Goal: Task Accomplishment & Management: Manage account settings

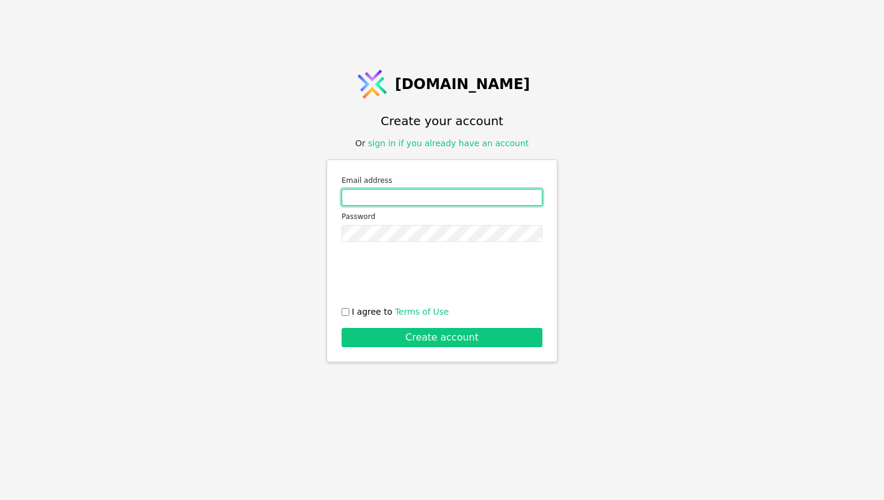
type input "[EMAIL_ADDRESS][DOMAIN_NAME]"
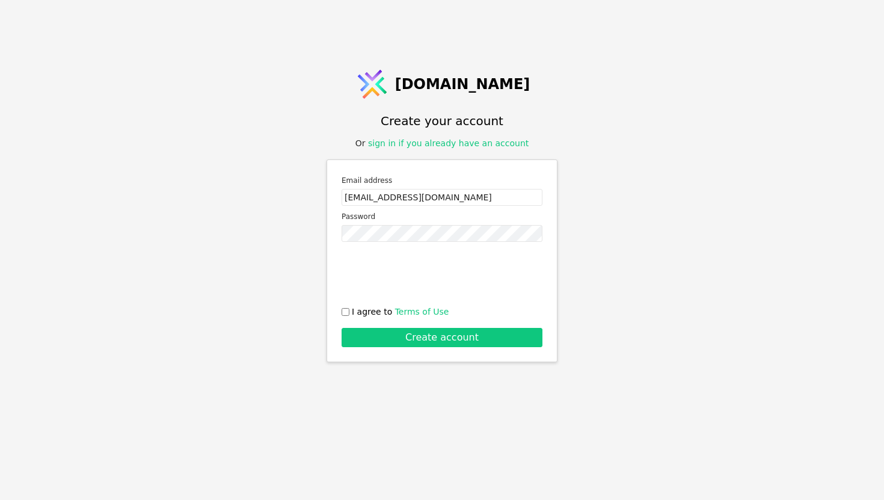
click at [346, 311] on input "I agree to Terms of Use" at bounding box center [345, 312] width 8 height 8
checkbox input "true"
click at [372, 344] on button "Create account" at bounding box center [441, 337] width 201 height 19
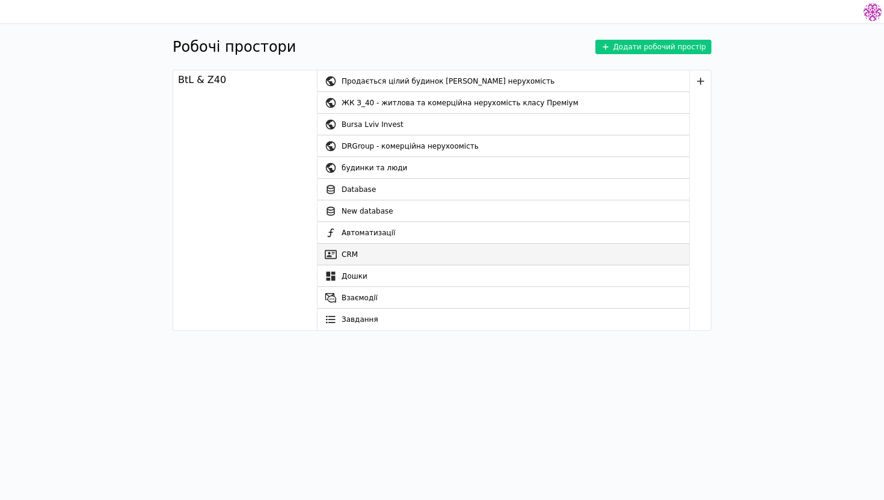
click at [426, 258] on link "CRM" at bounding box center [503, 254] width 372 height 22
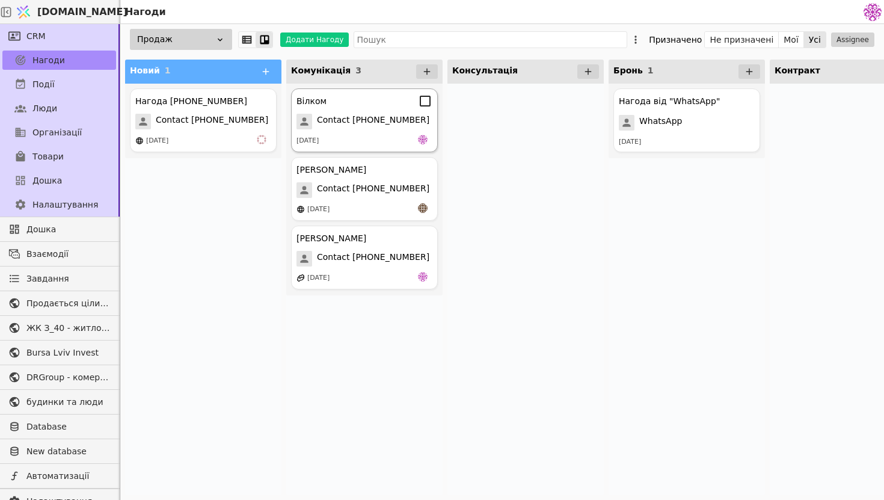
click at [368, 132] on div "Вілком Contact [PHONE_NUMBER] [DATE]" at bounding box center [364, 120] width 147 height 64
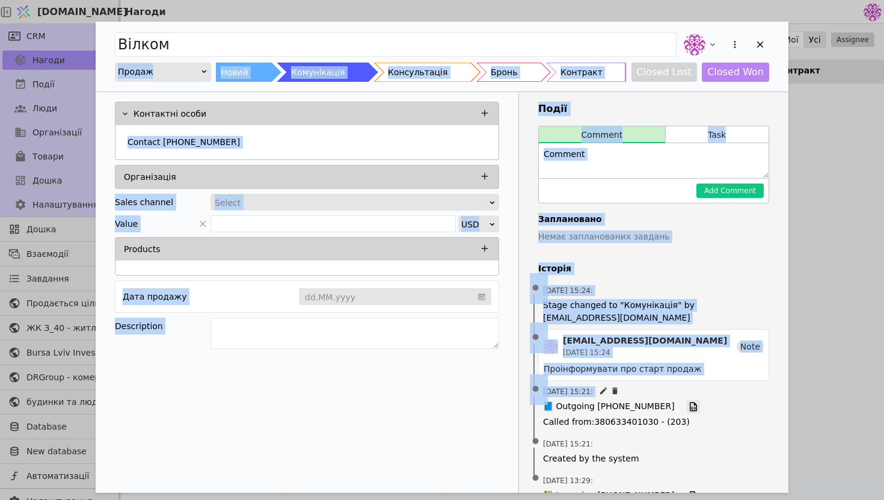
drag, startPoint x: 758, startPoint y: 40, endPoint x: 671, endPoint y: 409, distance: 379.3
click at [672, 408] on div "Вілком Продаж Новий Комунікація Консультація Бронь Контракт Closed Lost Closed …" at bounding box center [442, 277] width 693 height 510
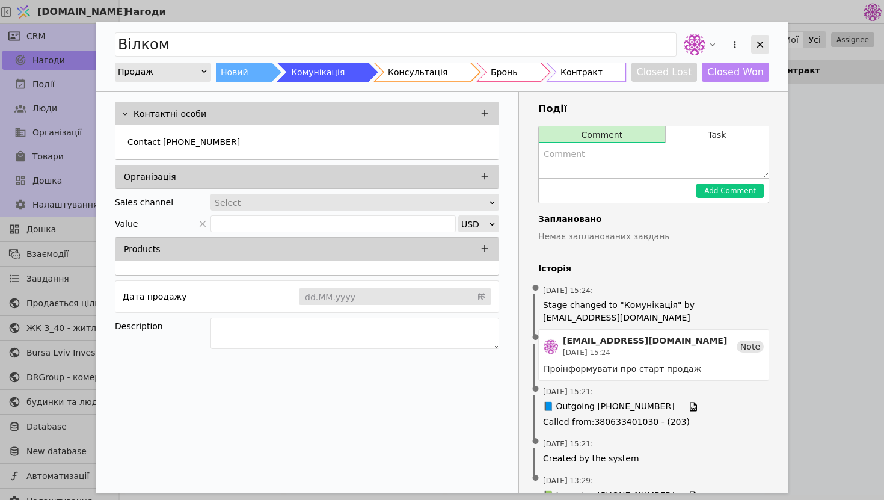
click at [764, 40] on icon "Add Opportunity" at bounding box center [760, 44] width 11 height 11
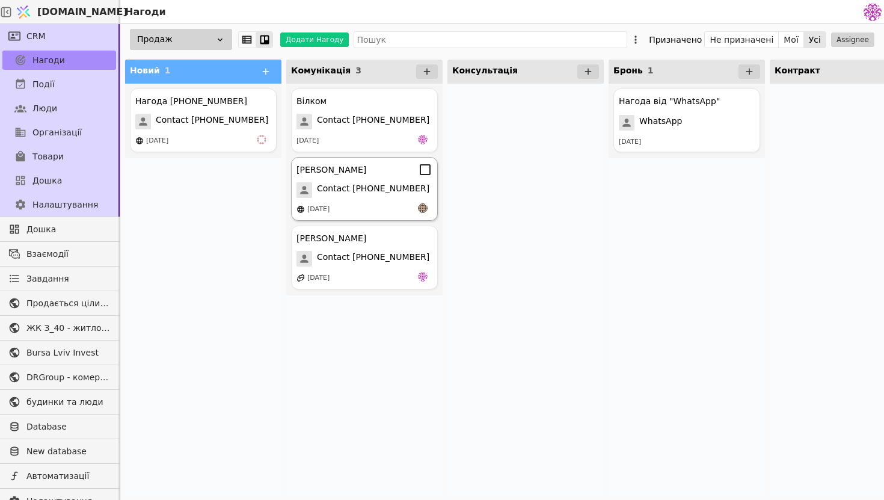
click at [378, 184] on span "Contact [PHONE_NUMBER]" at bounding box center [373, 190] width 112 height 16
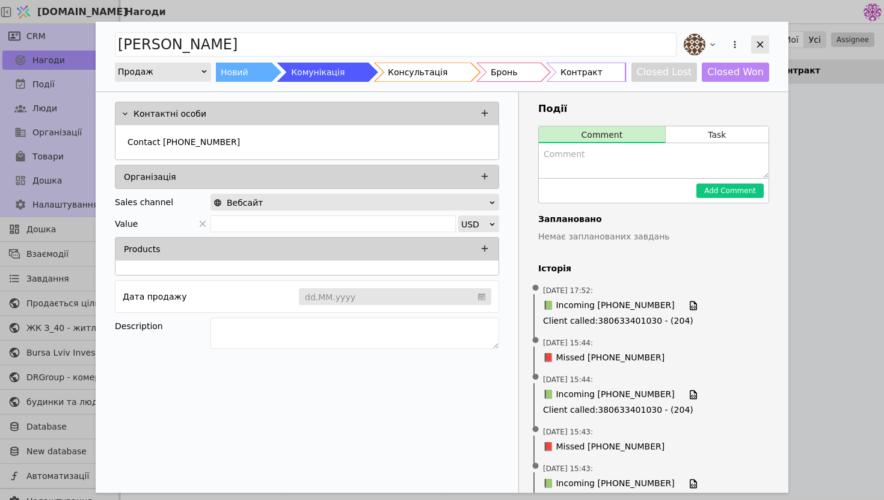
click at [758, 38] on div "Add Opportunity" at bounding box center [760, 44] width 18 height 18
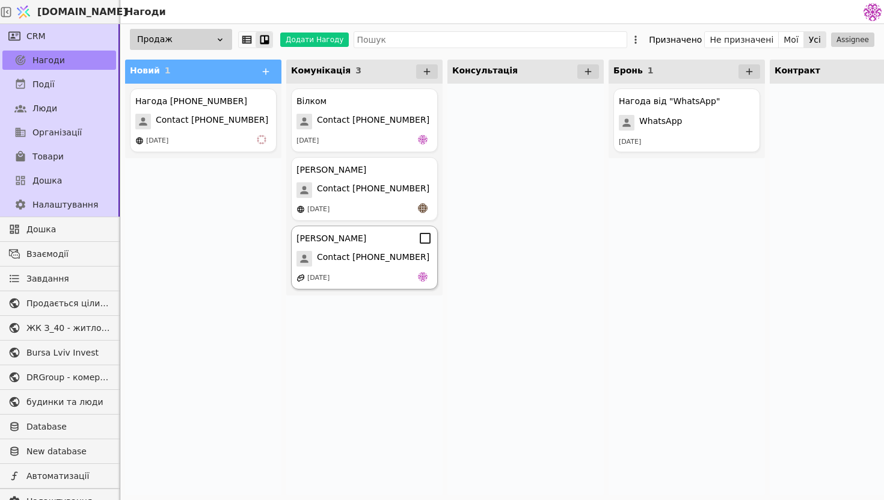
click at [385, 253] on span "Contact [PHONE_NUMBER]" at bounding box center [373, 259] width 112 height 16
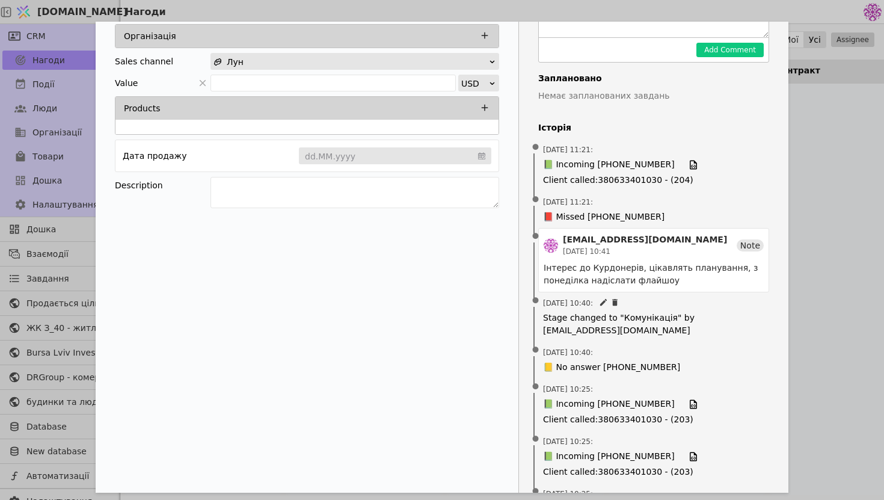
scroll to position [177, 0]
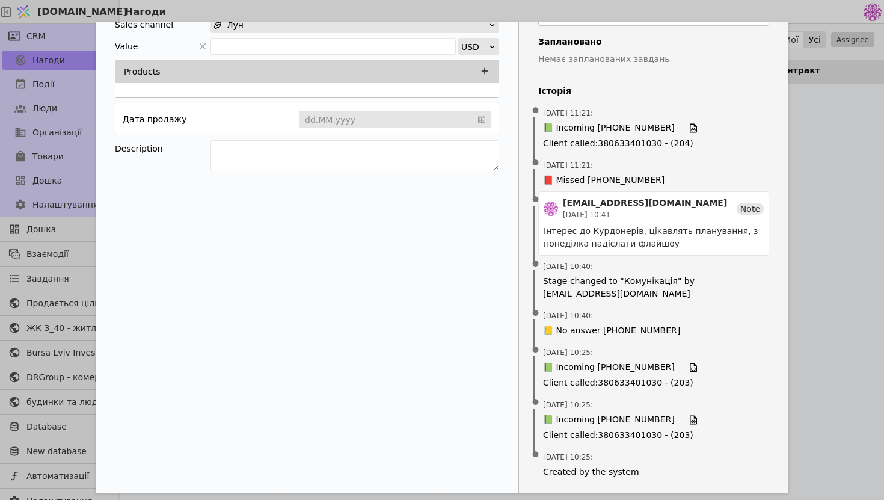
click at [809, 259] on div "[PERSON_NAME] Новий Комунікація Консультація Бронь Контракт Closed Lost Closed …" at bounding box center [442, 250] width 884 height 500
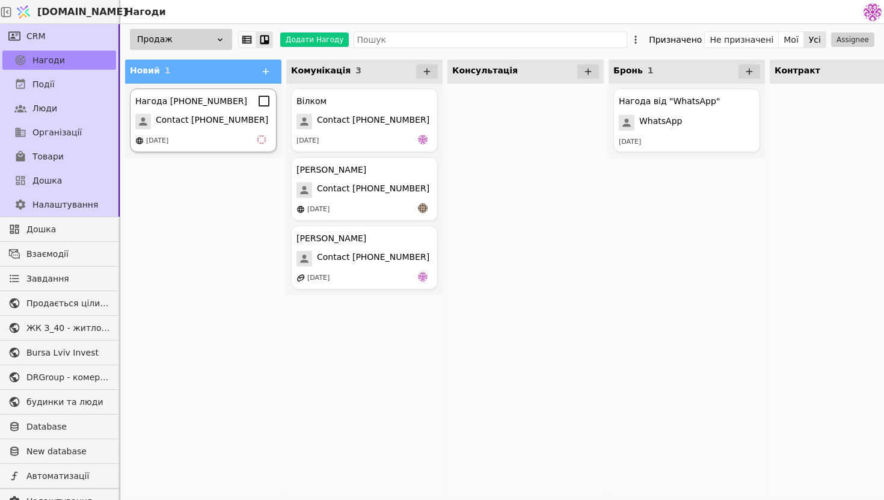
click at [222, 129] on div "Нагода [PHONE_NUMBER] Contact [PHONE_NUMBER] [DATE]" at bounding box center [203, 120] width 147 height 64
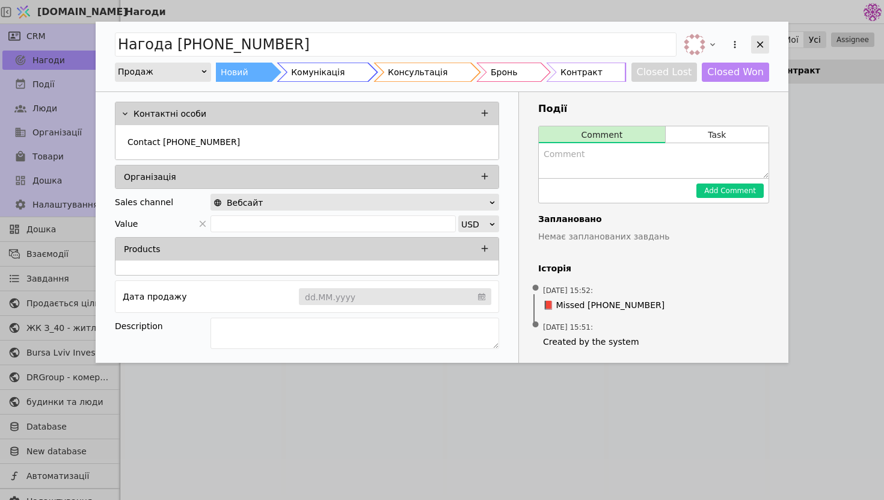
click at [760, 47] on icon "Add Opportunity" at bounding box center [760, 44] width 11 height 11
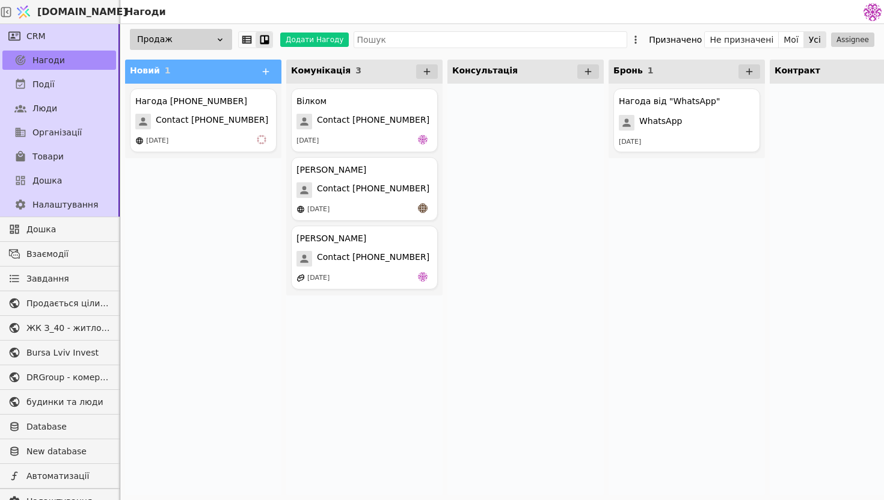
click at [67, 14] on span "[DOMAIN_NAME]" at bounding box center [82, 12] width 90 height 14
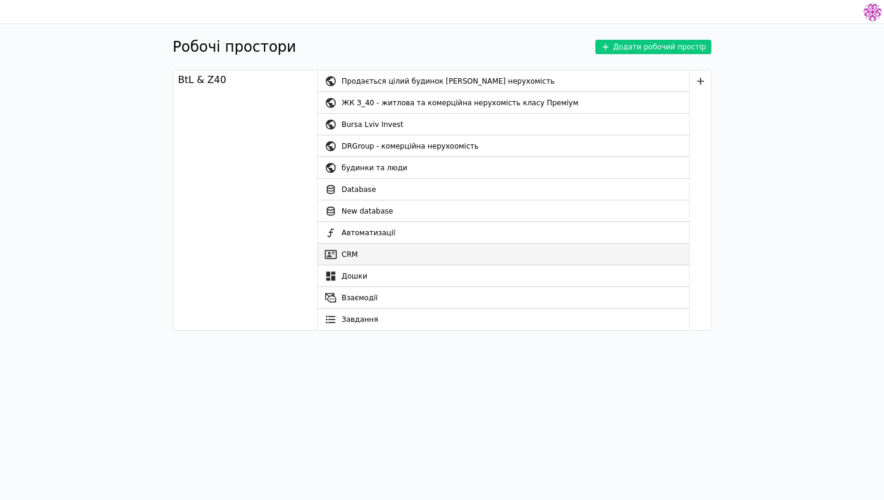
click at [386, 251] on link "CRM" at bounding box center [503, 254] width 372 height 22
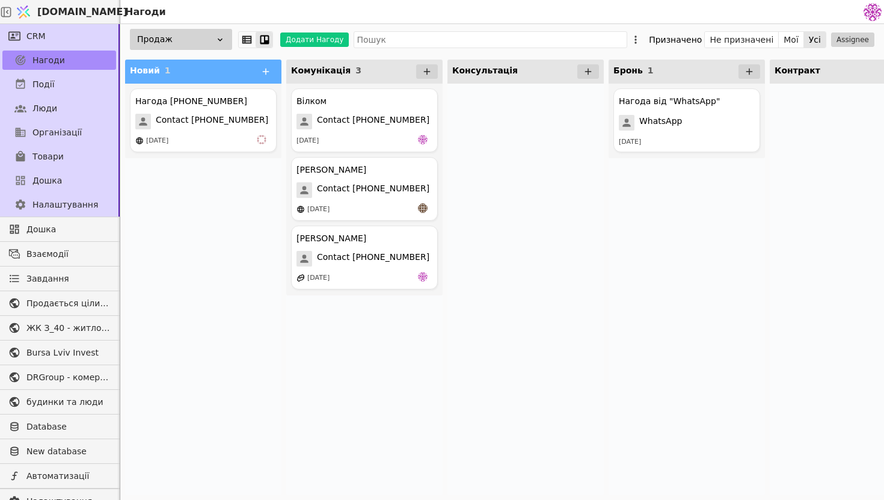
click at [539, 210] on div at bounding box center [525, 289] width 156 height 411
click at [89, 204] on span "Налаштування" at bounding box center [65, 204] width 66 height 13
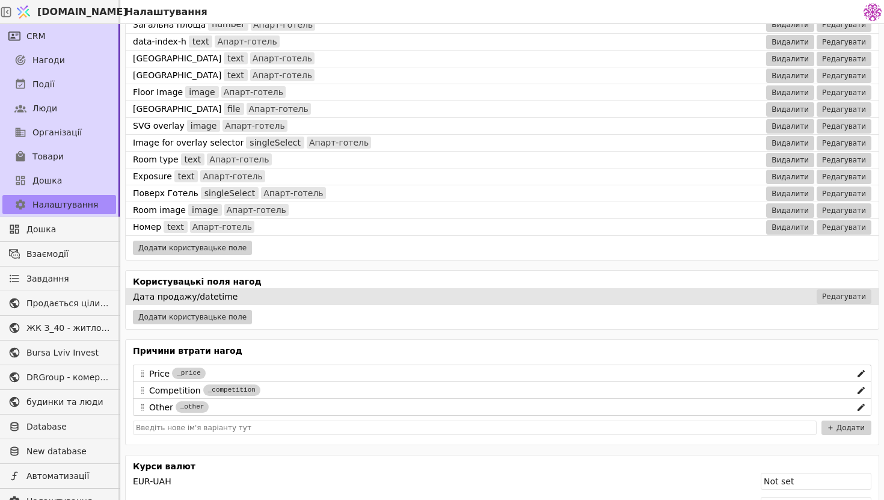
scroll to position [31, 0]
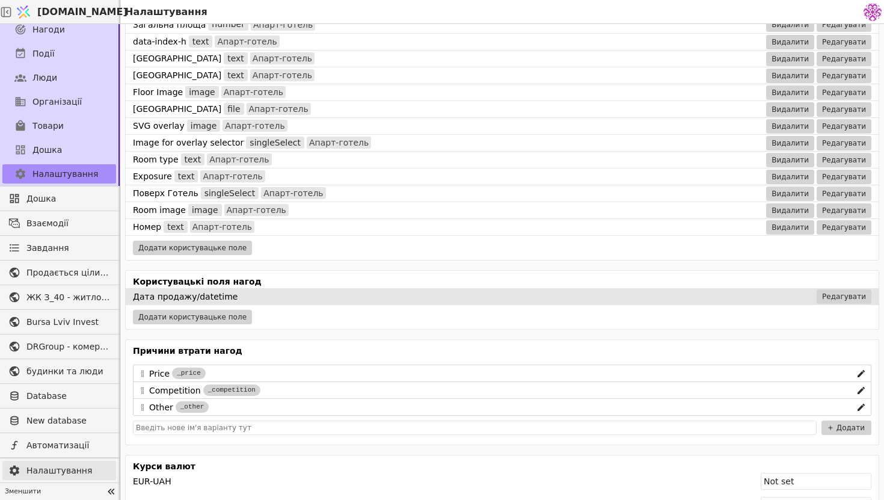
click at [55, 467] on span "Налаштування" at bounding box center [68, 470] width 84 height 13
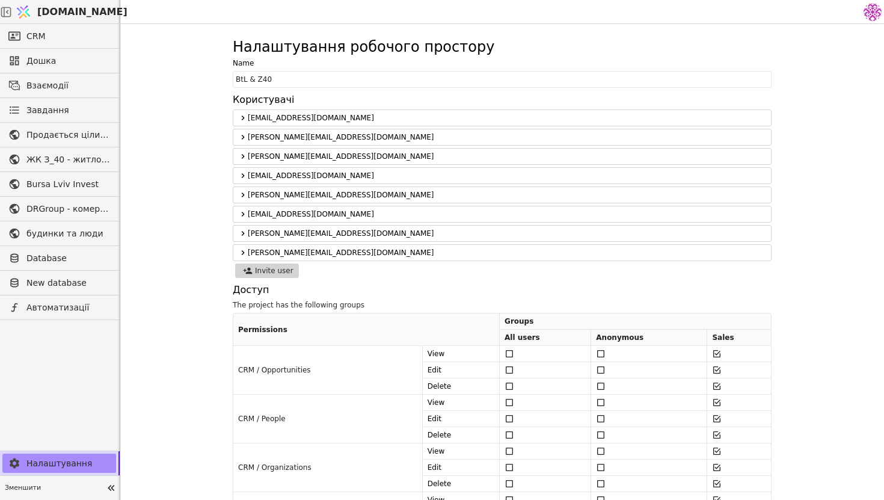
click at [72, 13] on span "[DOMAIN_NAME]" at bounding box center [82, 12] width 90 height 14
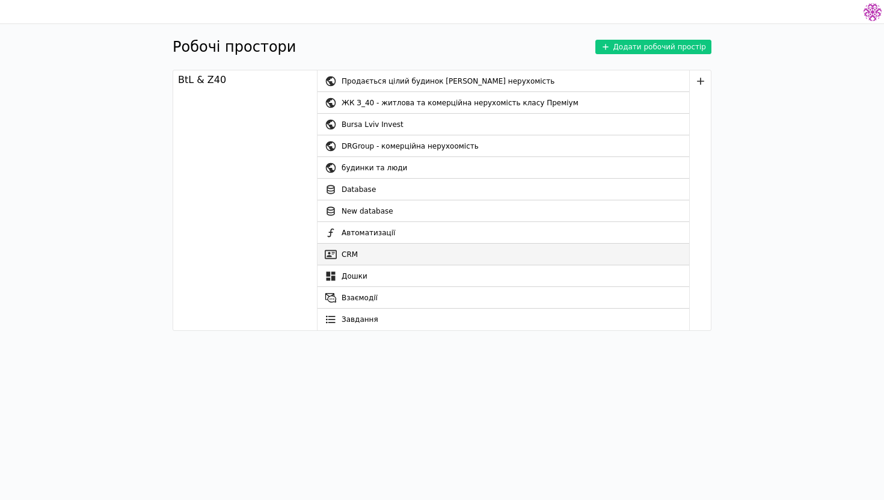
click at [365, 256] on link "CRM" at bounding box center [503, 254] width 372 height 22
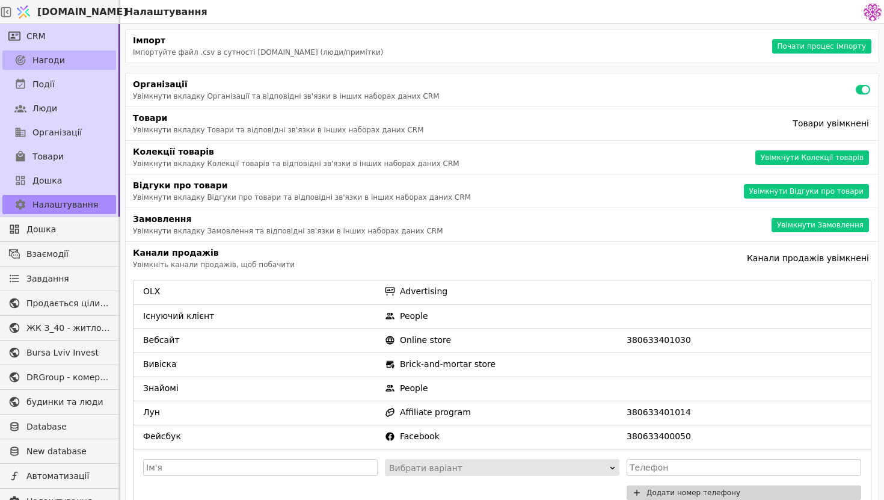
click at [54, 66] on span "Нагоди" at bounding box center [48, 60] width 32 height 13
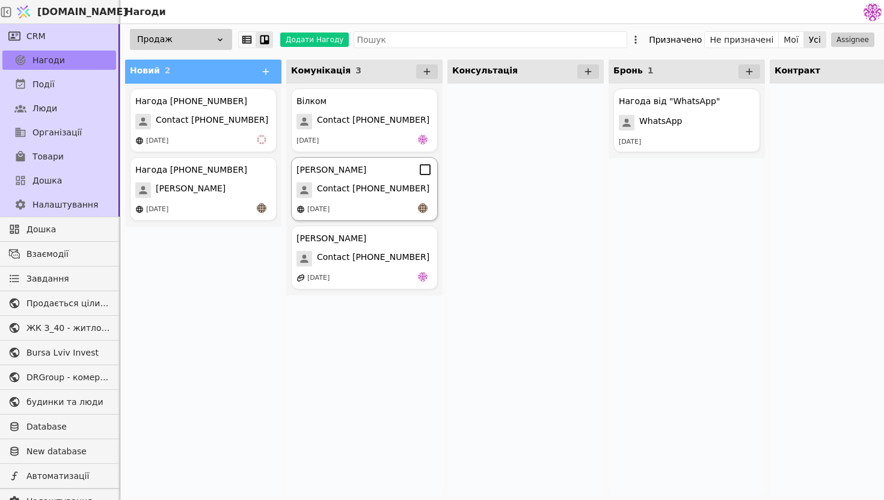
click at [378, 199] on div "[PERSON_NAME] Contact [PHONE_NUMBER] [DATE]" at bounding box center [364, 189] width 147 height 64
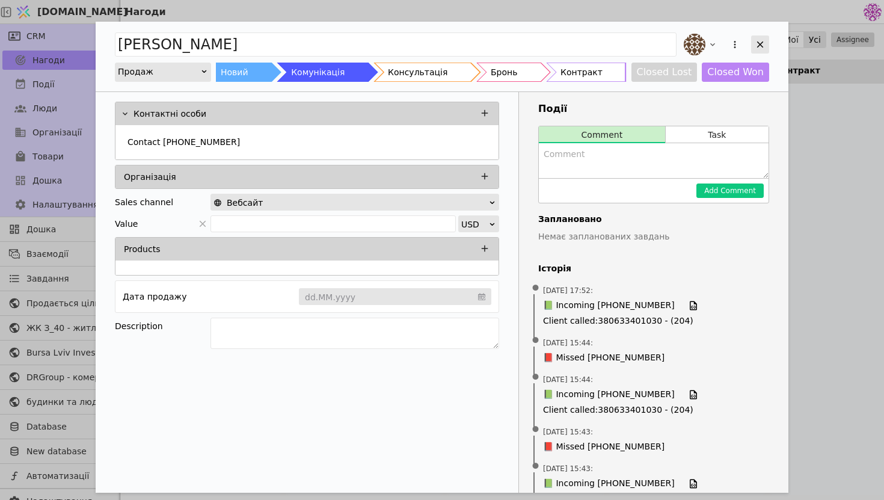
click at [759, 45] on icon "Add Opportunity" at bounding box center [760, 44] width 7 height 7
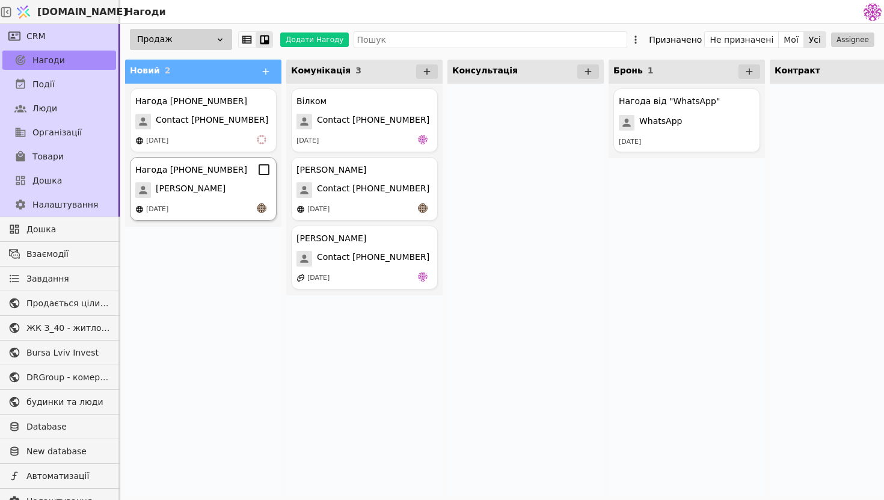
click at [212, 191] on span "[PERSON_NAME]" at bounding box center [191, 190] width 70 height 16
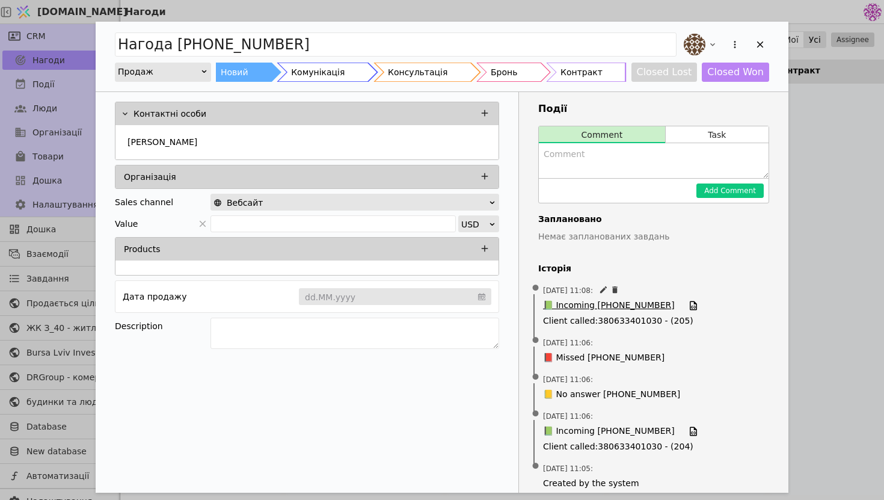
click at [605, 302] on span "📗 Incoming [PHONE_NUMBER]" at bounding box center [609, 305] width 132 height 13
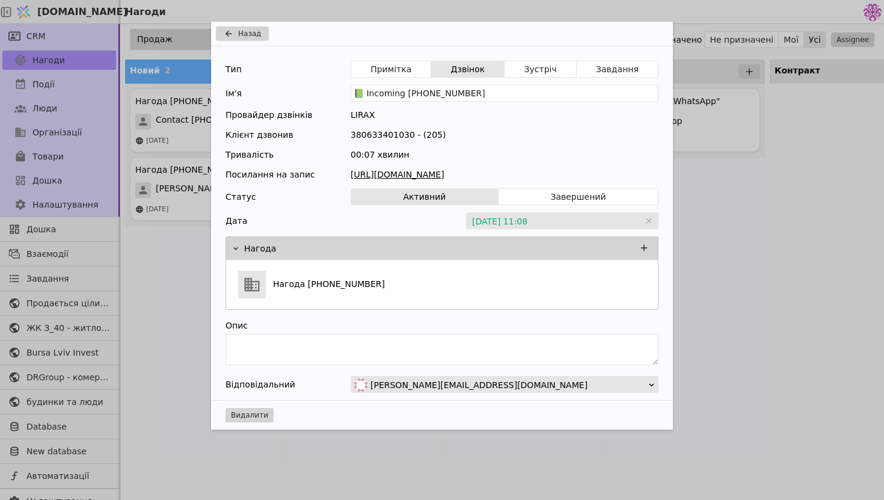
click at [684, 261] on div "Назад Тип Примітка Дзвінок Зустріч Завдання Ім'я 📗 Incoming [PHONE_NUMBER] Пров…" at bounding box center [442, 250] width 884 height 500
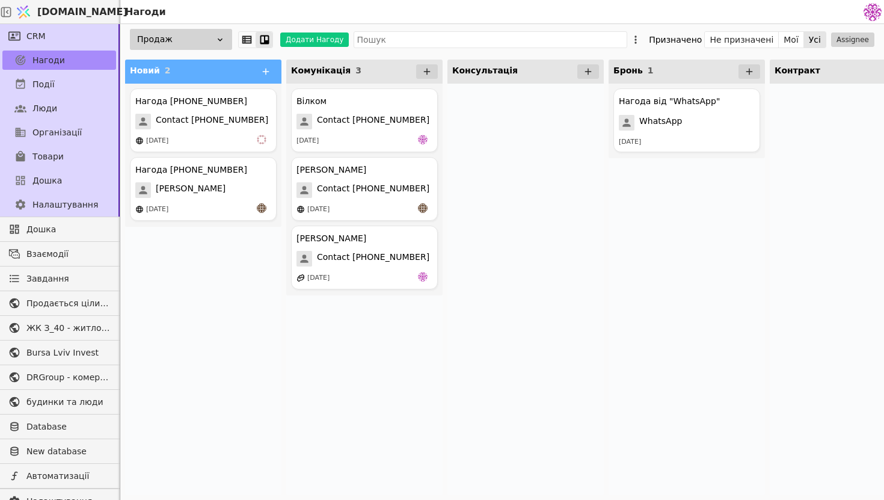
click at [875, 14] on img at bounding box center [872, 12] width 18 height 18
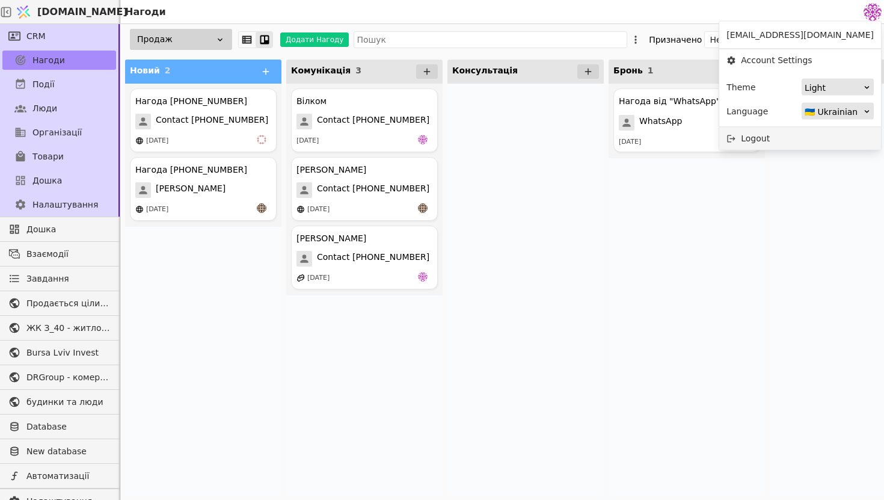
click at [745, 140] on div "Logout" at bounding box center [800, 138] width 162 height 22
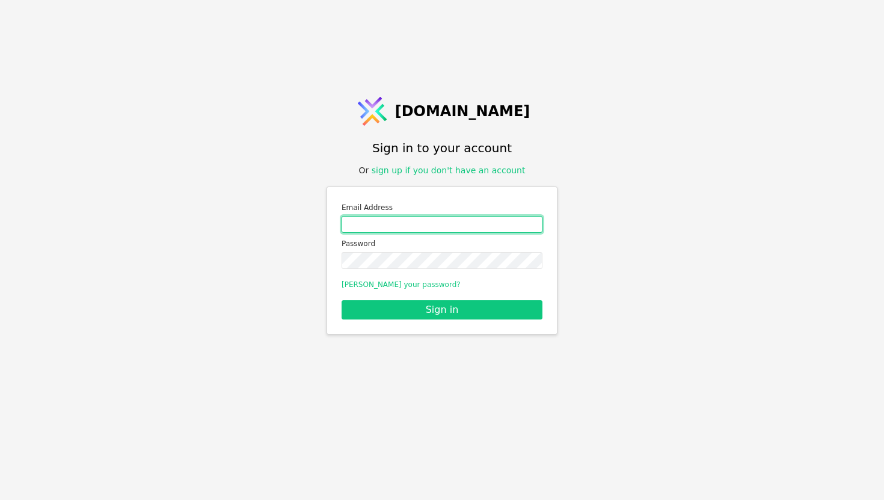
type input "[EMAIL_ADDRESS][DOMAIN_NAME]"
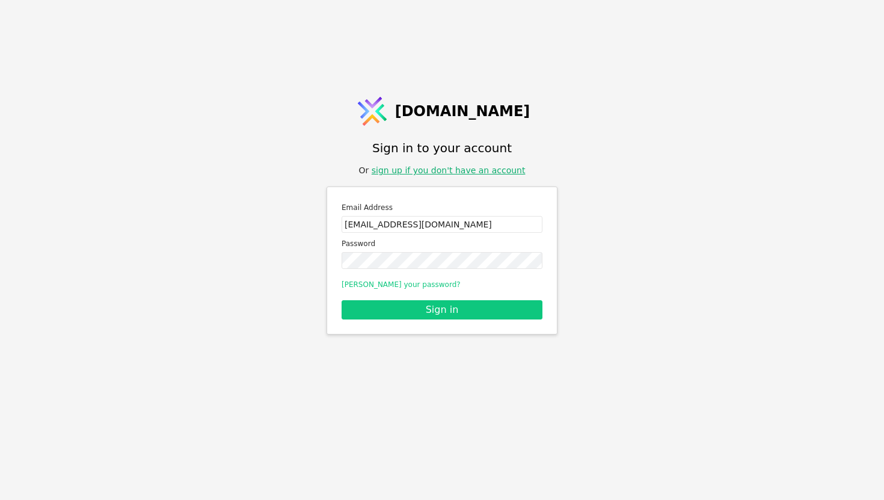
click at [467, 168] on link "sign up if you don't have an account" at bounding box center [449, 170] width 154 height 10
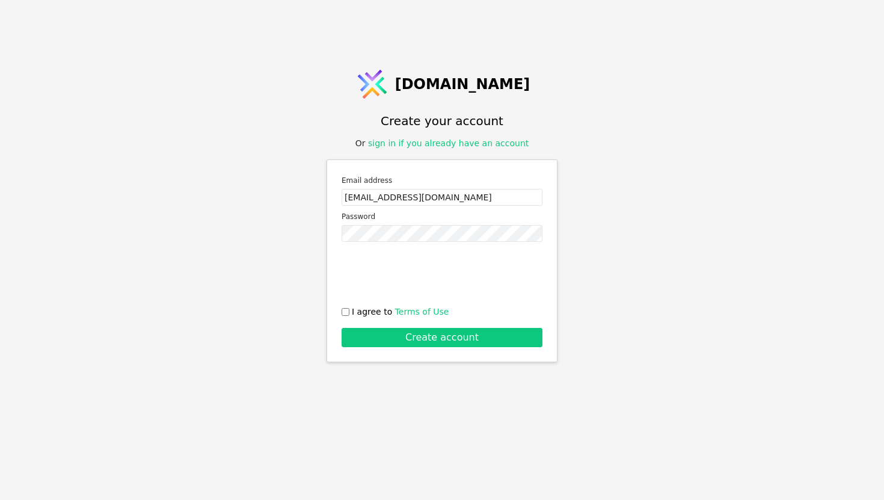
click at [342, 311] on input "I agree to Terms of Use" at bounding box center [345, 312] width 8 height 8
checkbox input "true"
click at [383, 339] on button "Create account" at bounding box center [441, 337] width 201 height 19
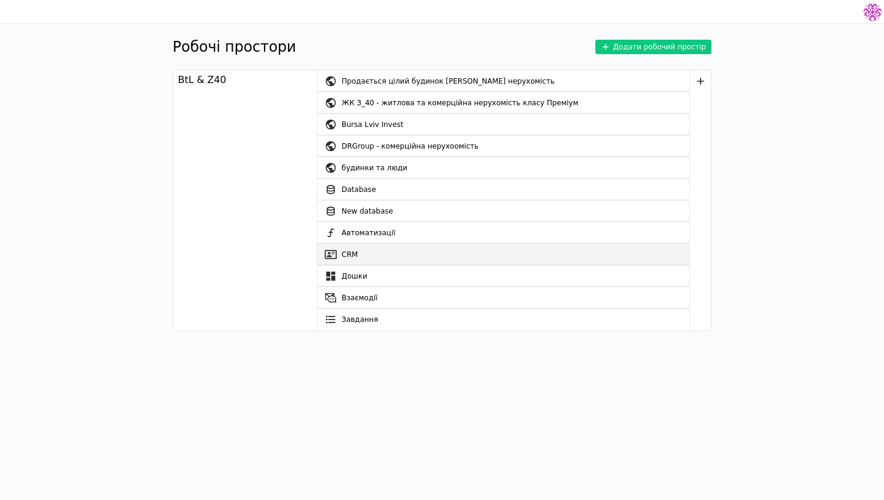
click at [357, 257] on link "CRM" at bounding box center [503, 254] width 372 height 22
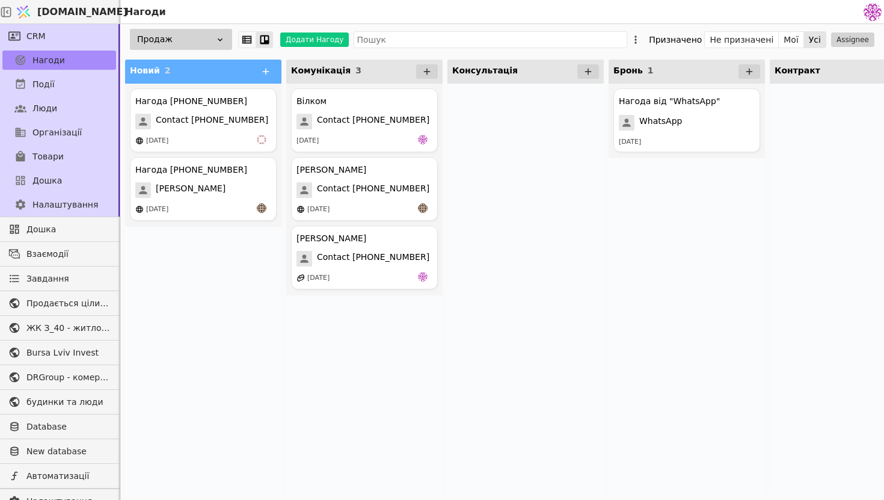
scroll to position [31, 0]
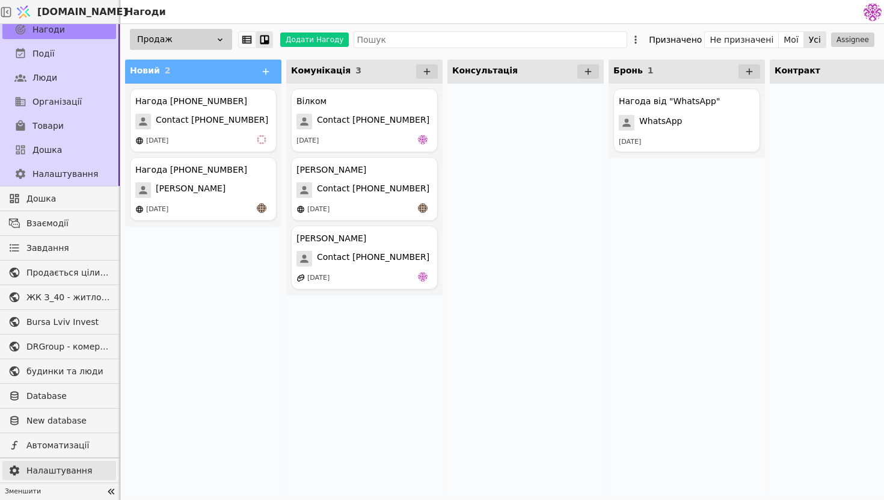
click at [55, 476] on link "Налаштування" at bounding box center [59, 470] width 114 height 19
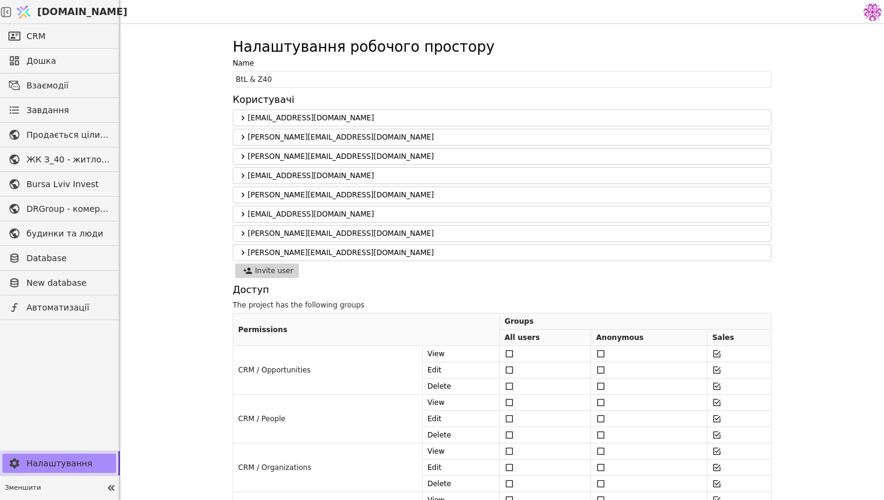
click at [63, 8] on span "[DOMAIN_NAME]" at bounding box center [82, 12] width 90 height 14
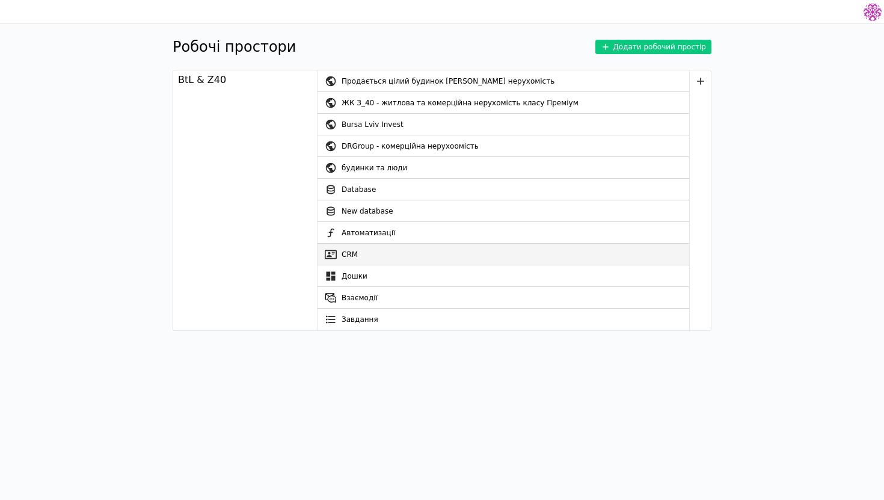
click at [400, 248] on link "CRM" at bounding box center [503, 254] width 372 height 22
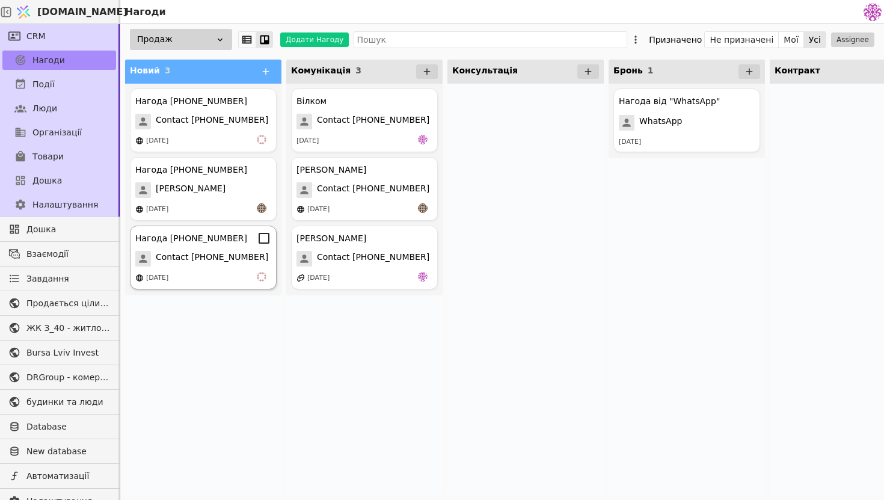
click at [207, 248] on div "Нагода [PHONE_NUMBER] Contact [PHONE_NUMBER] [DATE]" at bounding box center [203, 257] width 147 height 64
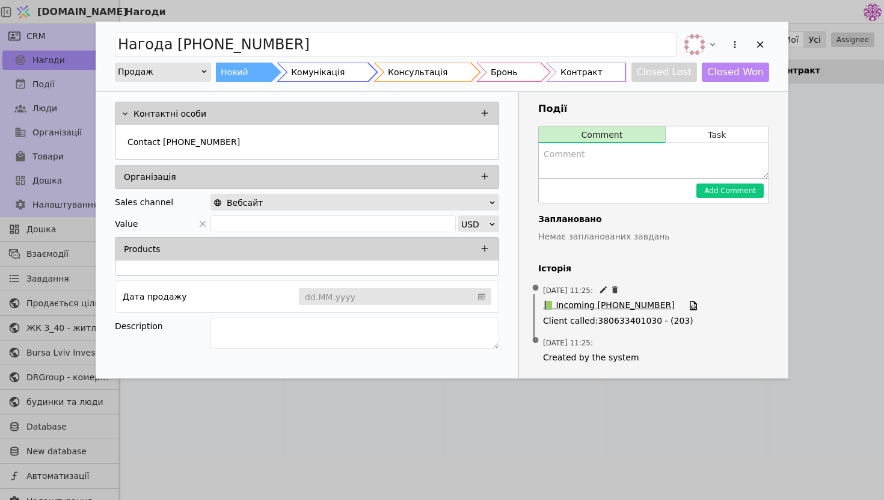
click at [577, 306] on span "📗 Incoming [PHONE_NUMBER]" at bounding box center [609, 305] width 132 height 13
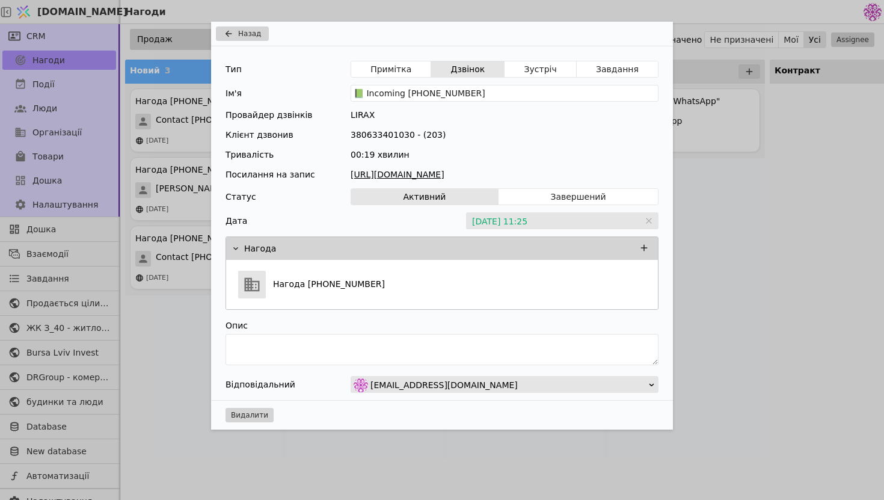
click at [432, 177] on link "[URL][DOMAIN_NAME]" at bounding box center [505, 174] width 308 height 13
click at [740, 223] on div "Назад Тип Примітка Дзвінок Зустріч Завдання Ім'я 📗 Incoming [PHONE_NUMBER] Пров…" at bounding box center [442, 250] width 884 height 500
